Goal: Find specific page/section: Find specific page/section

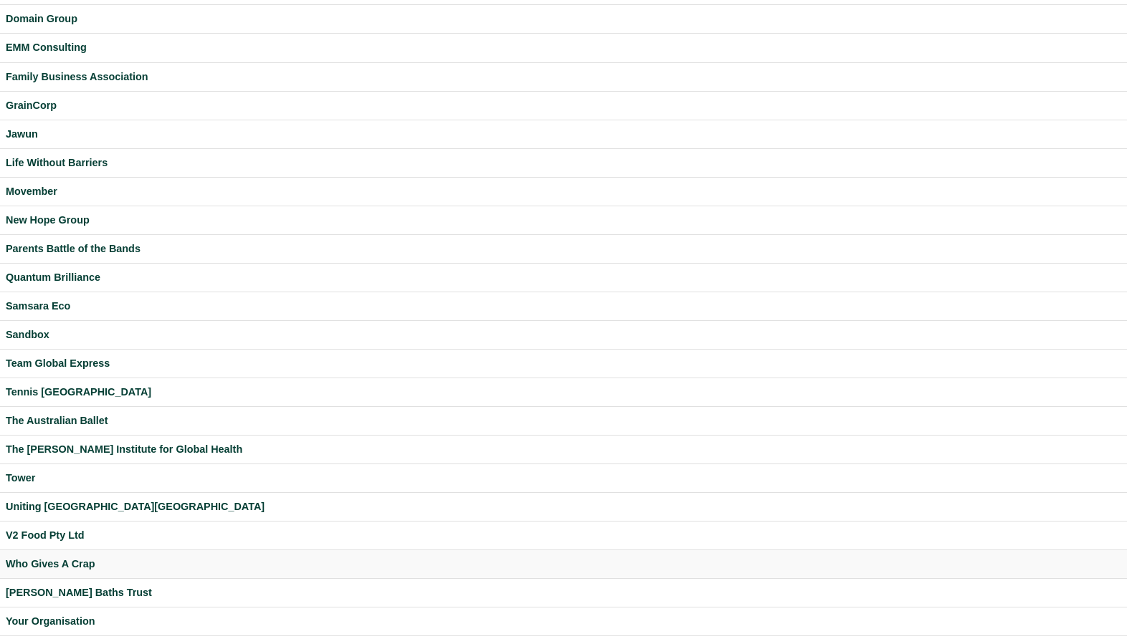
scroll to position [212, 0]
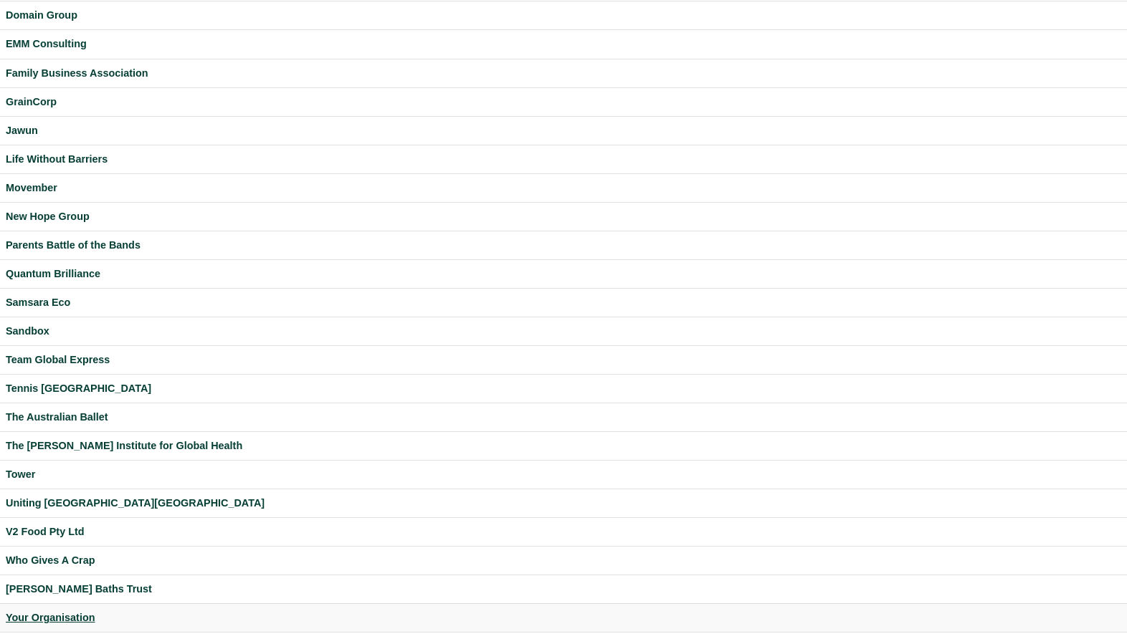
click at [51, 616] on div "Your Organisation" at bounding box center [563, 618] width 1115 height 16
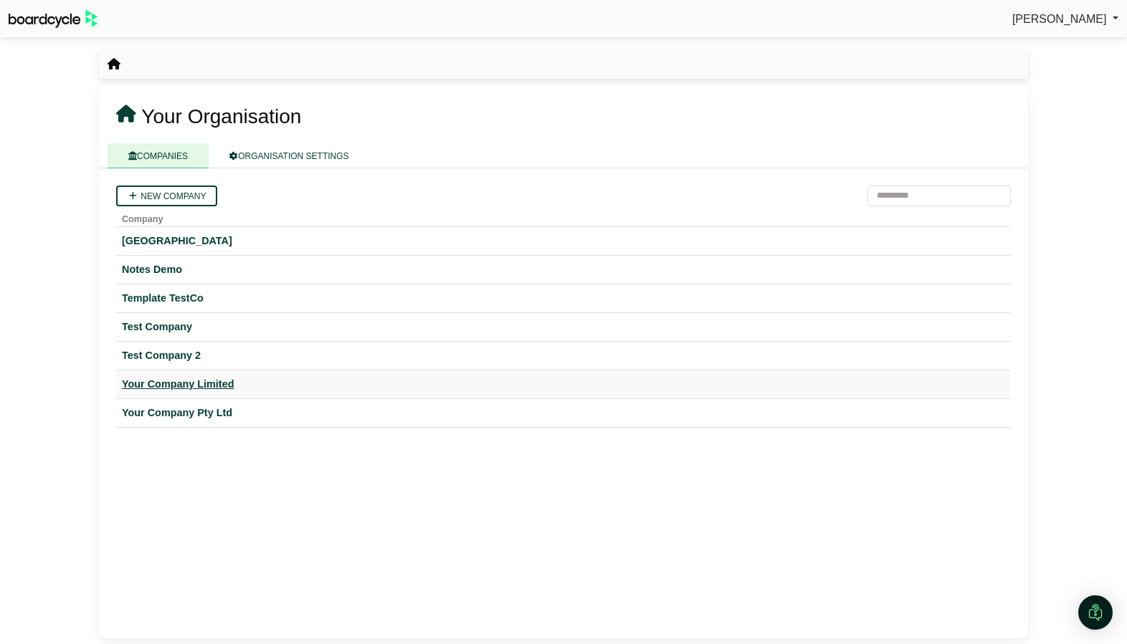
click at [184, 390] on div "Your Company Limited" at bounding box center [563, 384] width 883 height 16
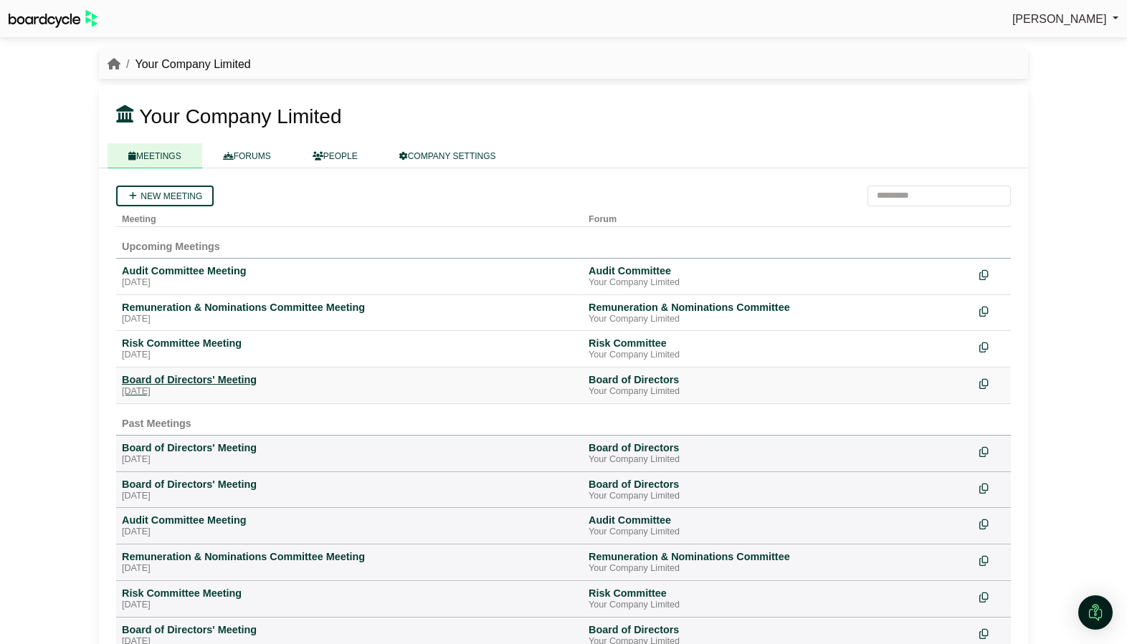
click at [194, 383] on div "Board of Directors' Meeting" at bounding box center [349, 379] width 455 height 13
